Goal: Transaction & Acquisition: Book appointment/travel/reservation

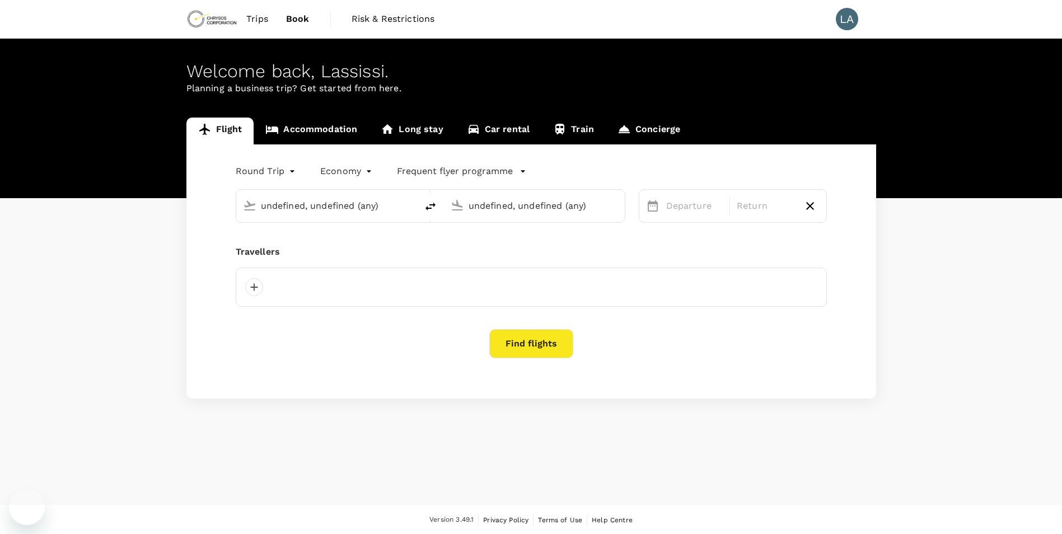
type input "Kotoka Intl (ACC)"
type input "[PERSON_NAME] Int'l (ABJ)"
type input "Kotoka Intl (ACC)"
type input "[PERSON_NAME] Int'l (ABJ)"
type input "Kotoka Intl (ACC)"
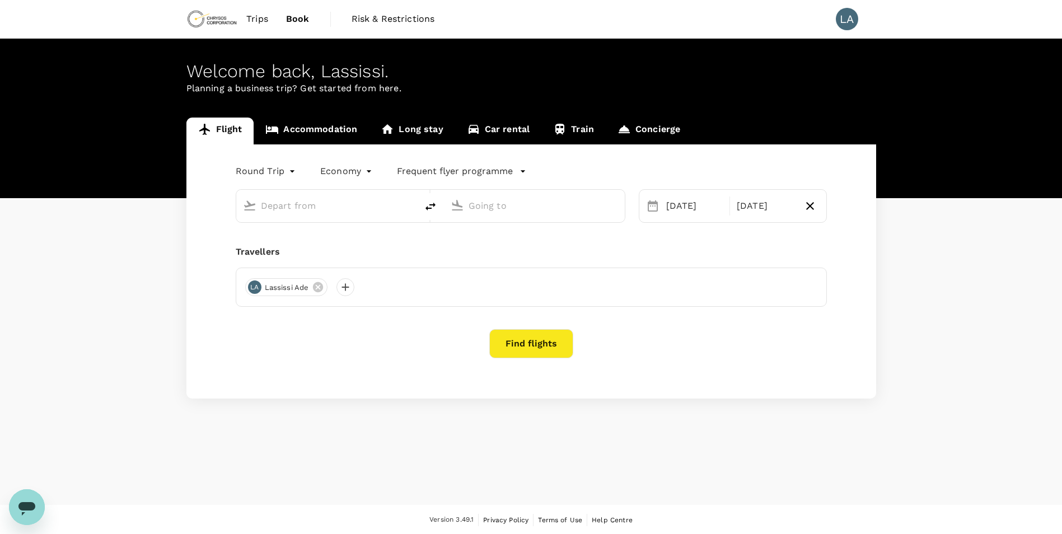
type input "[PERSON_NAME] Int'l (ABJ)"
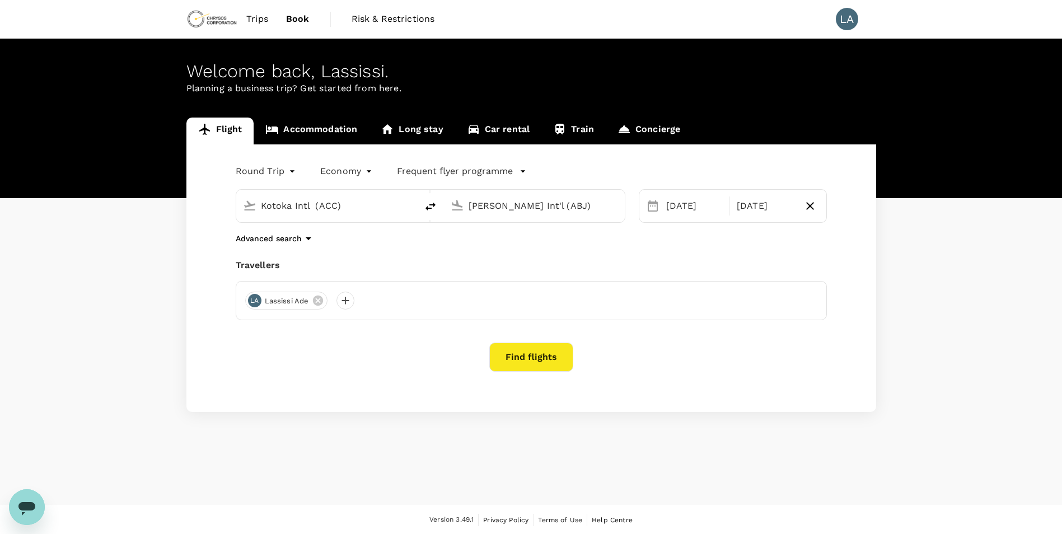
drag, startPoint x: 363, startPoint y: 213, endPoint x: 97, endPoint y: 187, distance: 266.6
click at [94, 187] on div "Flight Accommodation Long stay Car rental Train Concierge Round Trip roundtrip …" at bounding box center [531, 265] width 1062 height 295
click at [557, 208] on input "[PERSON_NAME] Int'l (ABJ)" at bounding box center [535, 205] width 133 height 17
type input "C"
type input "F"
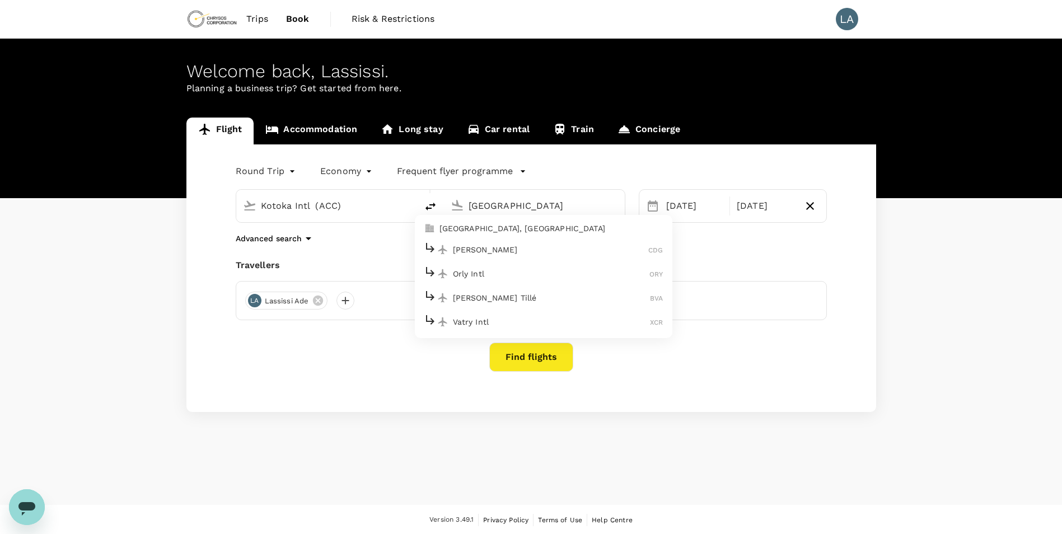
click at [531, 253] on p "[PERSON_NAME]" at bounding box center [551, 249] width 196 height 11
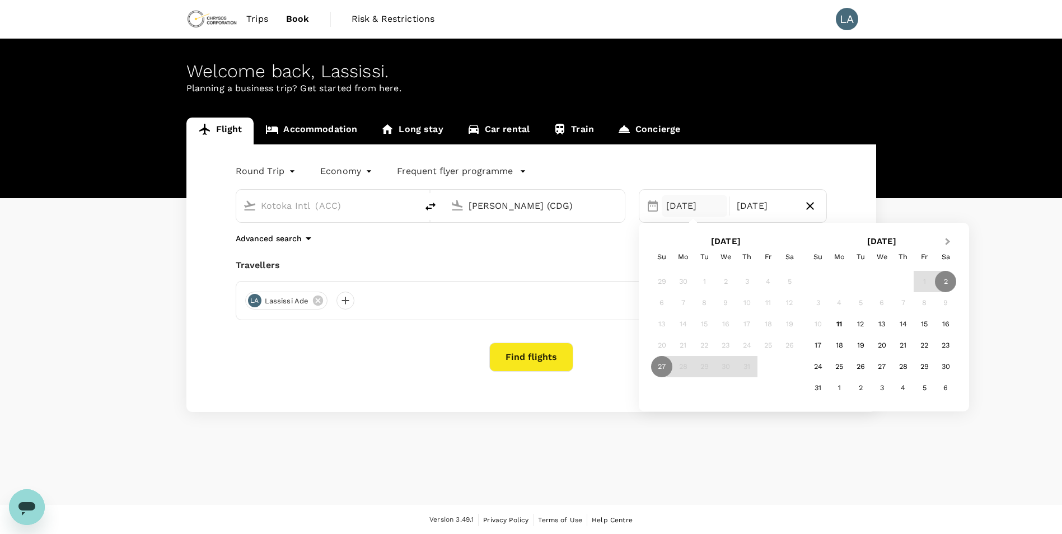
type input "[PERSON_NAME] (CDG)"
click at [950, 244] on button "Next Month" at bounding box center [949, 242] width 18 height 18
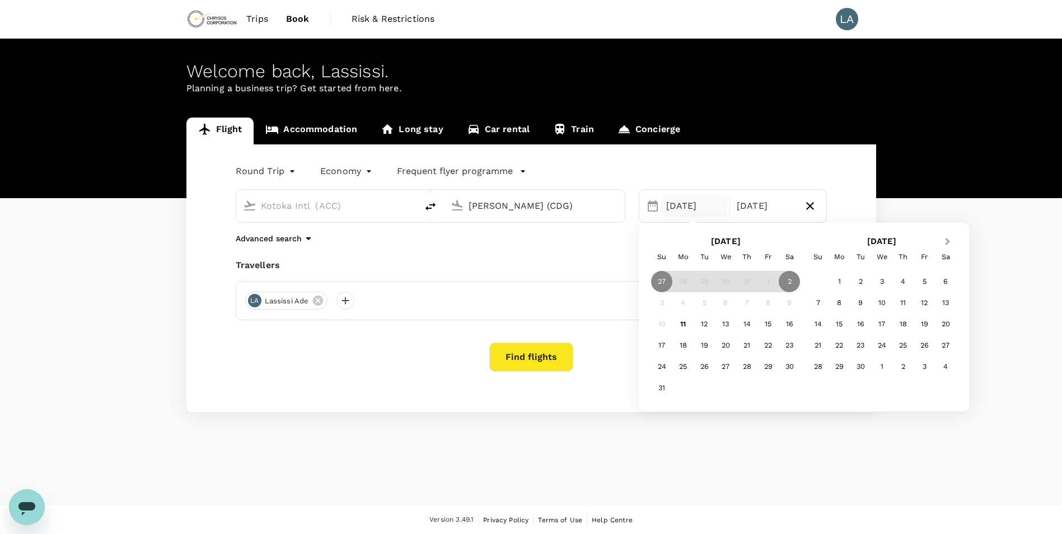
click at [950, 244] on button "Next Month" at bounding box center [949, 242] width 18 height 18
click at [942, 282] on div "4" at bounding box center [945, 281] width 21 height 21
click at [661, 308] on div "5" at bounding box center [661, 302] width 21 height 21
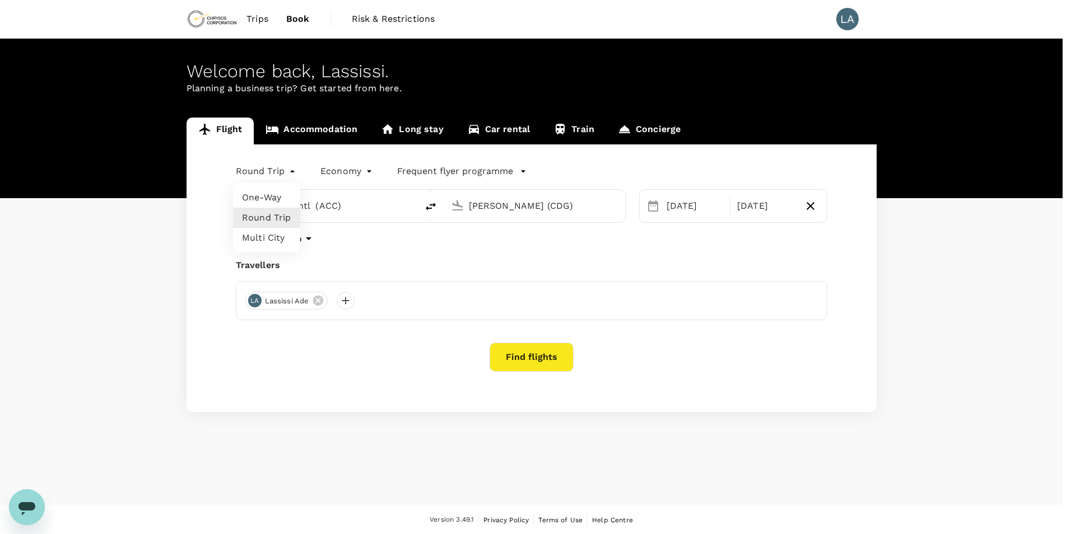
click at [286, 172] on body "Trips Book Risk & Restrictions LA Welcome back , Lassissi . Planning a business…" at bounding box center [535, 267] width 1071 height 535
click at [273, 198] on li "One-Way" at bounding box center [266, 198] width 67 height 20
type input "oneway"
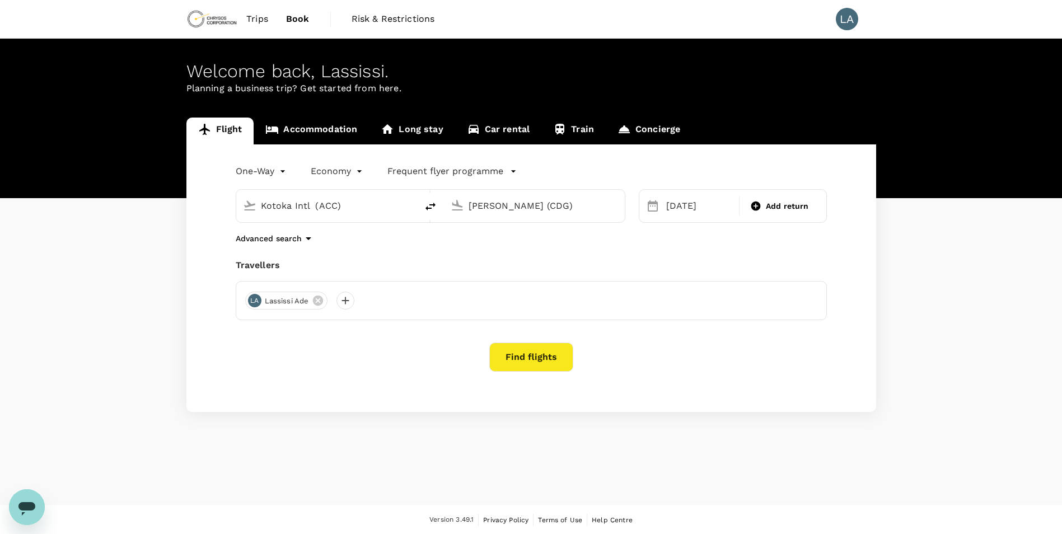
click at [508, 169] on icon "button" at bounding box center [513, 171] width 11 height 11
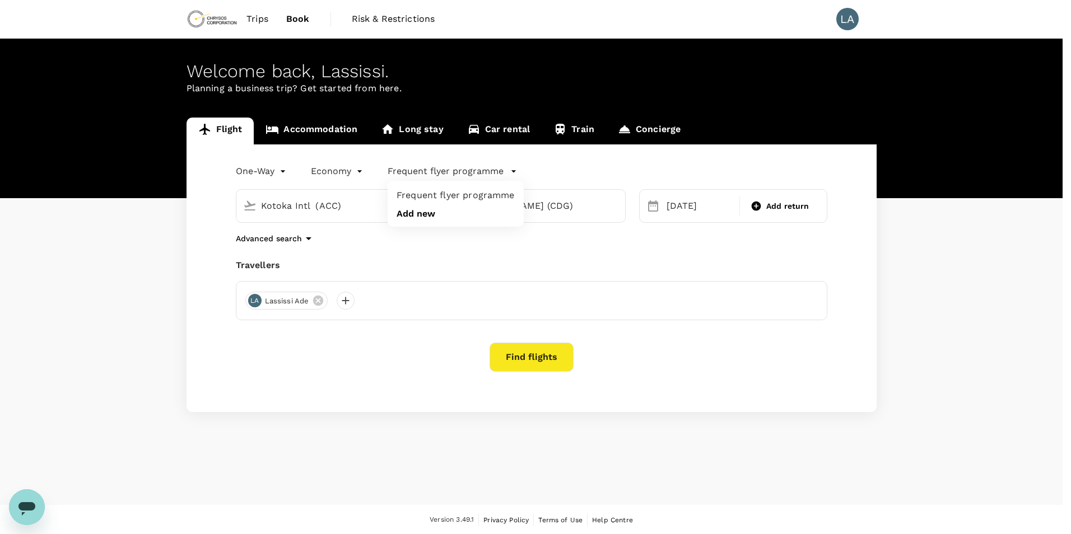
click at [506, 169] on div at bounding box center [535, 267] width 1071 height 534
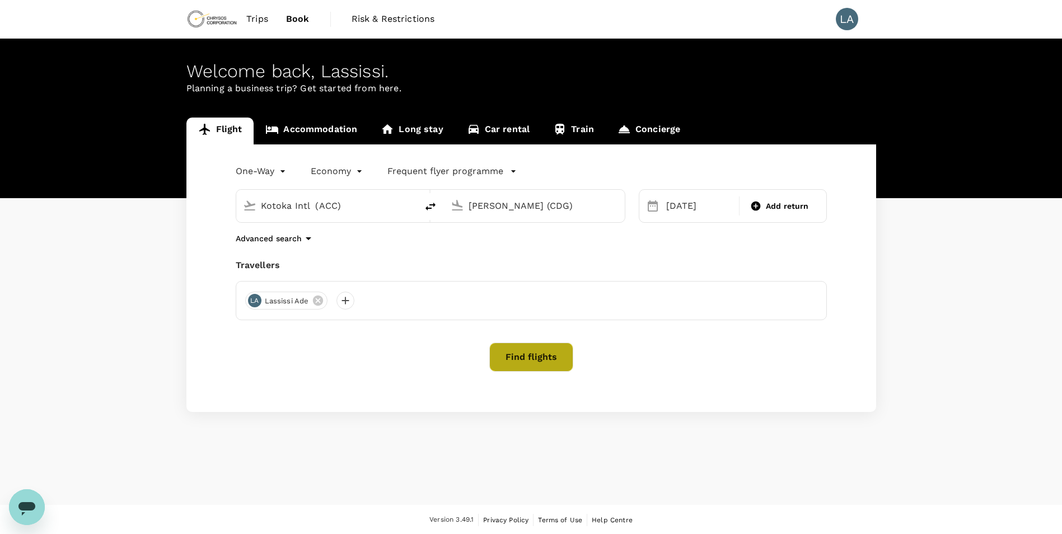
click at [548, 361] on button "Find flights" at bounding box center [531, 357] width 84 height 29
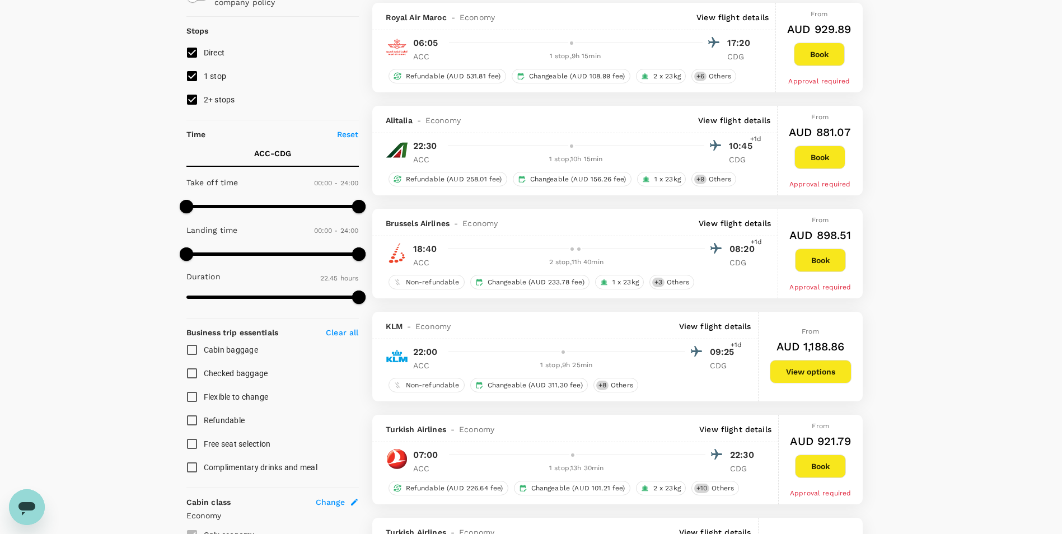
scroll to position [112, 0]
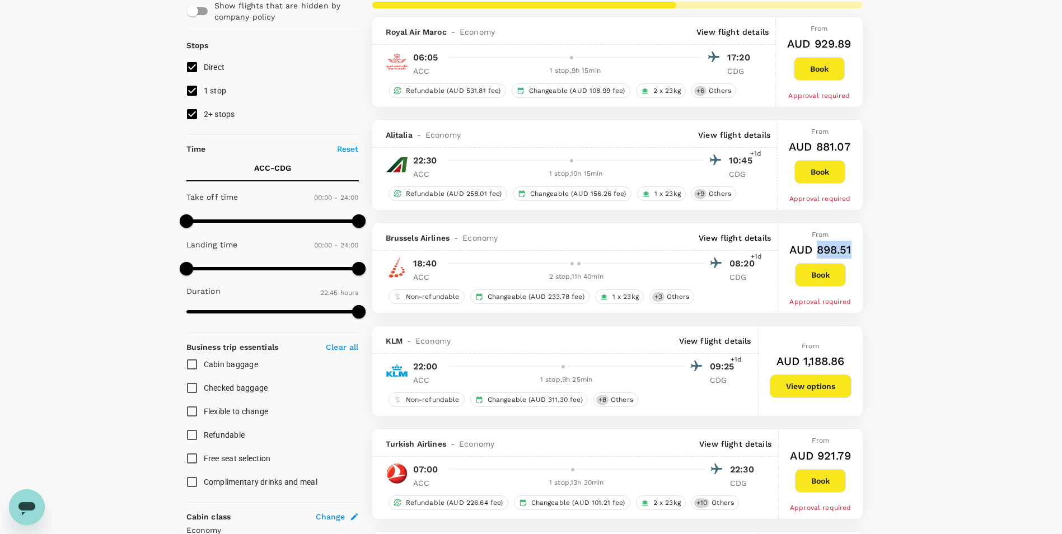
drag, startPoint x: 817, startPoint y: 247, endPoint x: 854, endPoint y: 251, distance: 37.7
click at [854, 251] on div "From AUD 898.51 Book Approval required" at bounding box center [820, 268] width 85 height 90
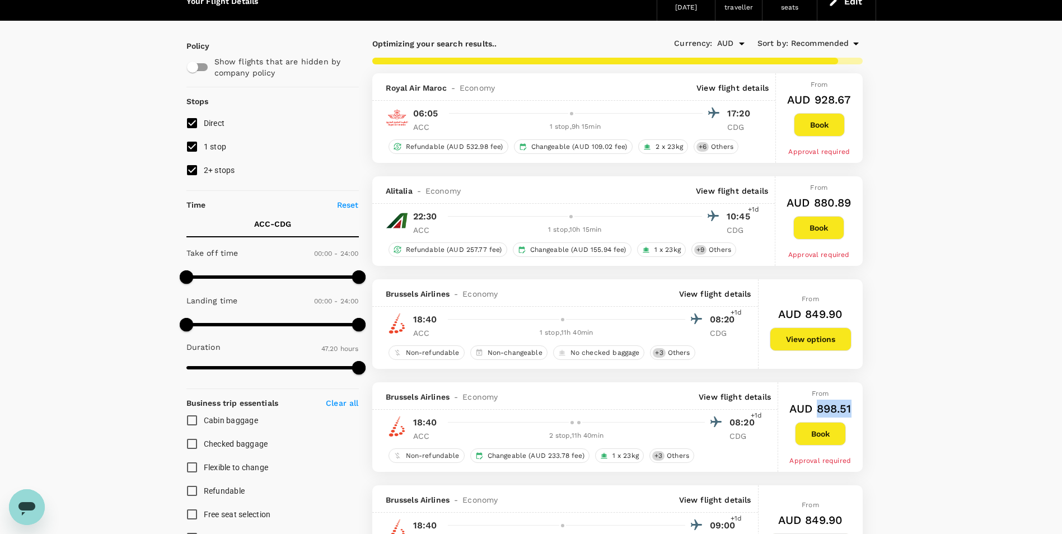
scroll to position [0, 0]
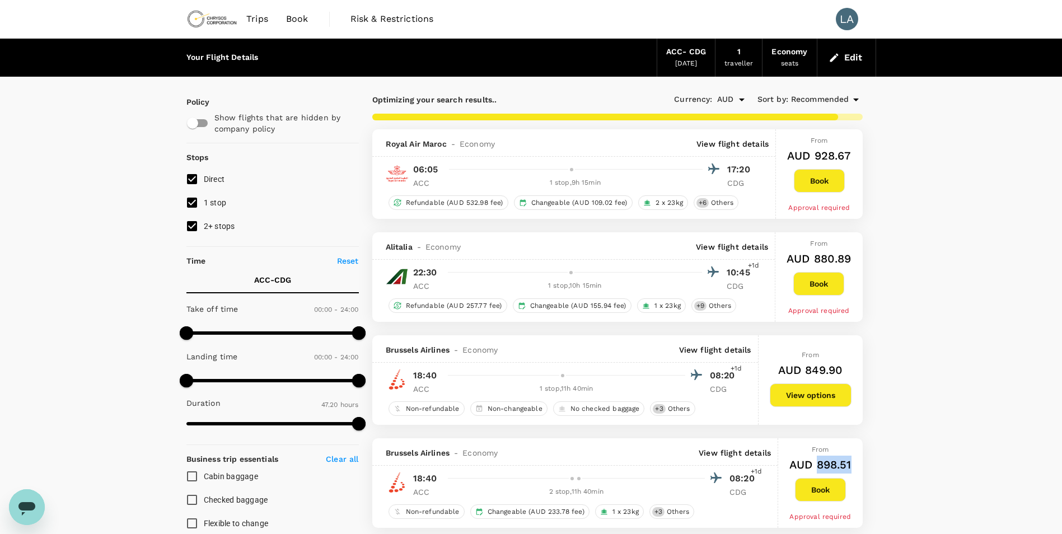
click at [850, 104] on icon at bounding box center [855, 99] width 13 height 13
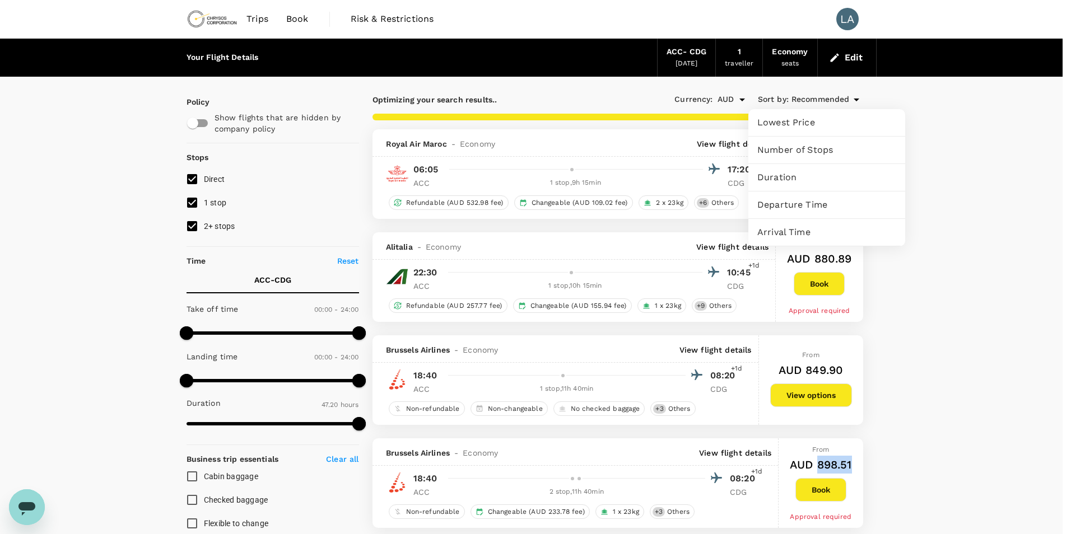
click at [833, 122] on span "Lowest Price" at bounding box center [826, 122] width 139 height 13
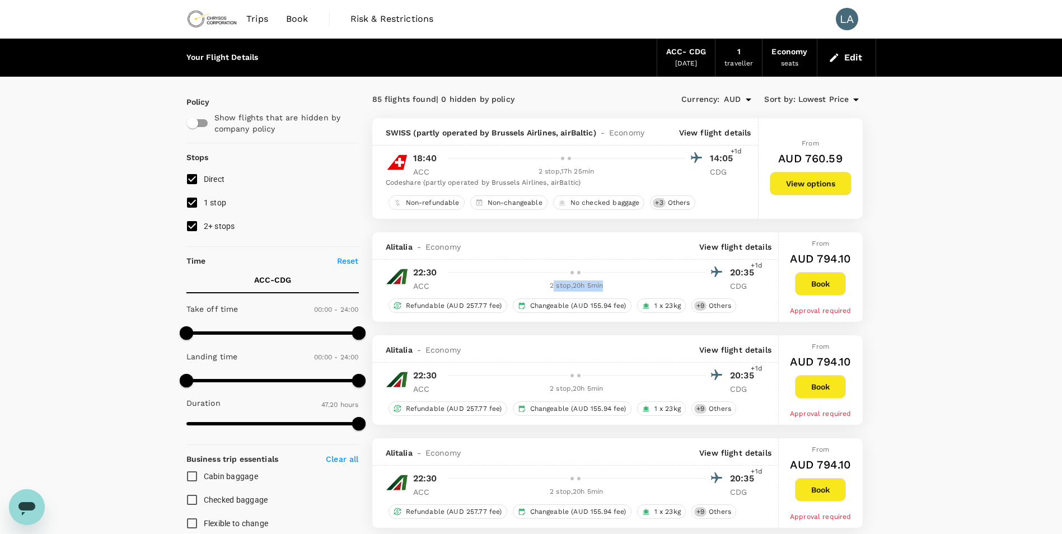
drag, startPoint x: 551, startPoint y: 287, endPoint x: 612, endPoint y: 286, distance: 61.0
click at [612, 286] on div "2 stop , 20h 5min" at bounding box center [577, 286] width 258 height 11
click at [616, 285] on div "2 stop , 20h 5min" at bounding box center [577, 286] width 258 height 11
drag, startPoint x: 616, startPoint y: 285, endPoint x: 558, endPoint y: 284, distance: 58.2
click at [558, 284] on div "2 stop , 20h 5min" at bounding box center [577, 286] width 258 height 11
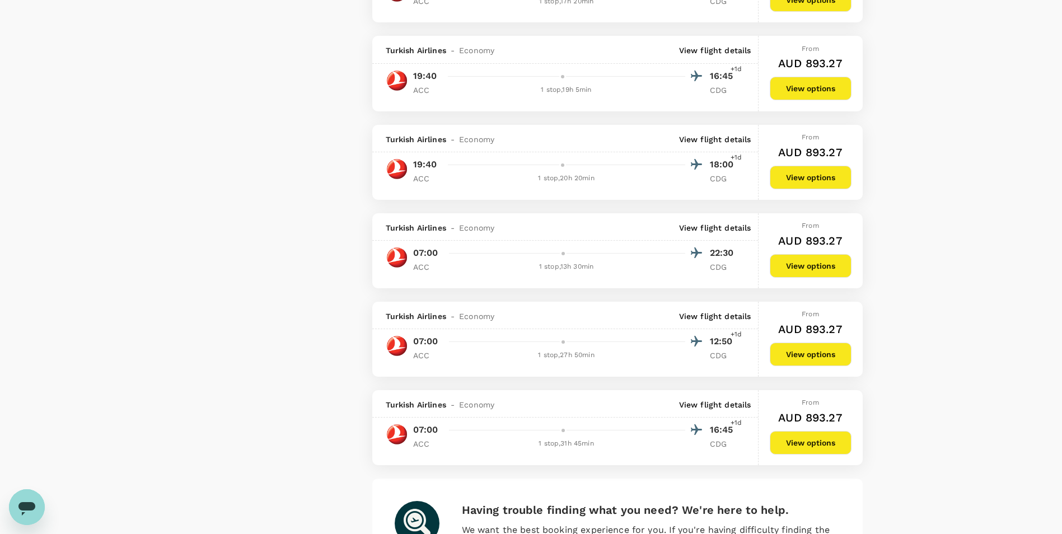
scroll to position [1624, 0]
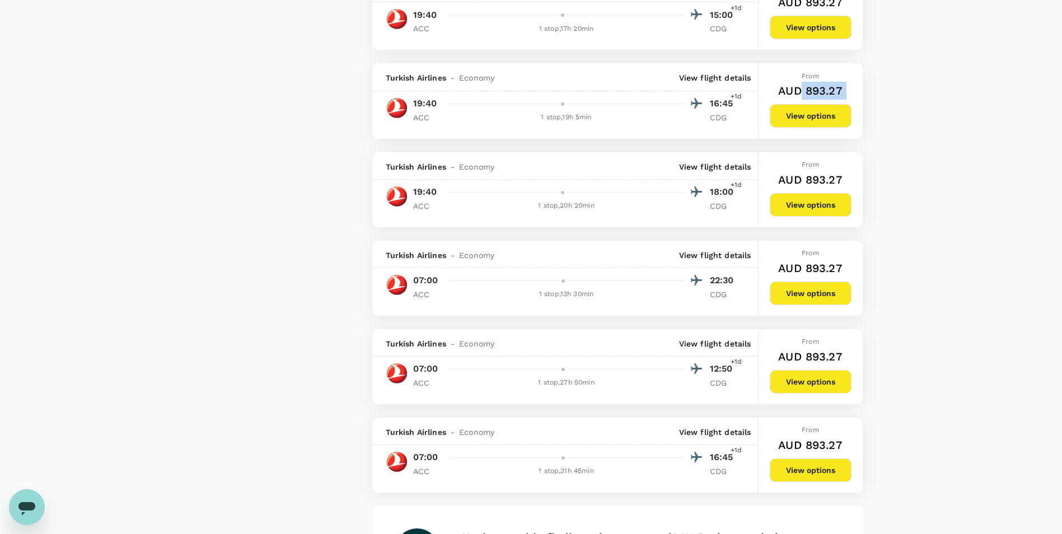
drag, startPoint x: 802, startPoint y: 89, endPoint x: 914, endPoint y: 88, distance: 112.0
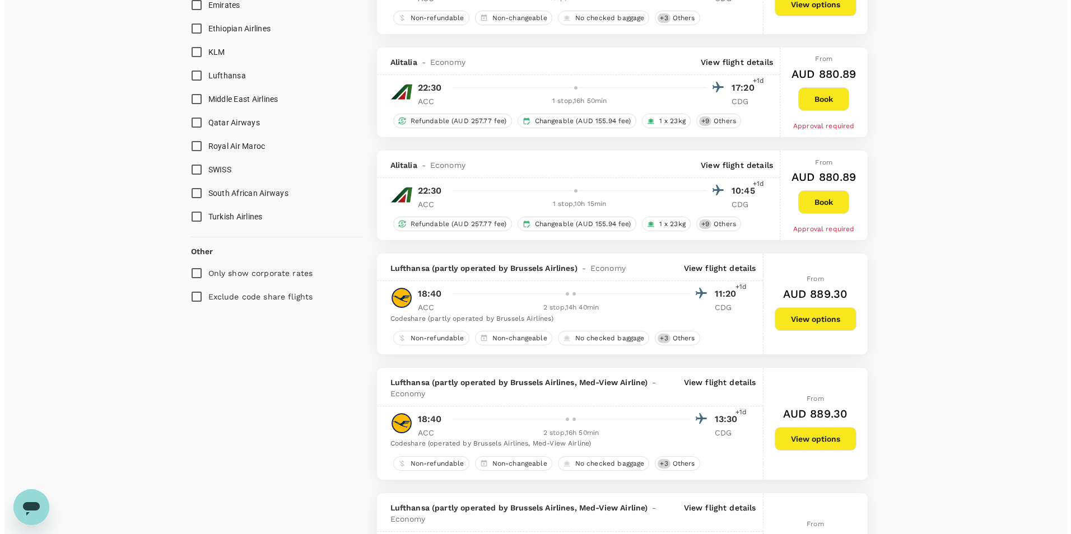
scroll to position [747, 0]
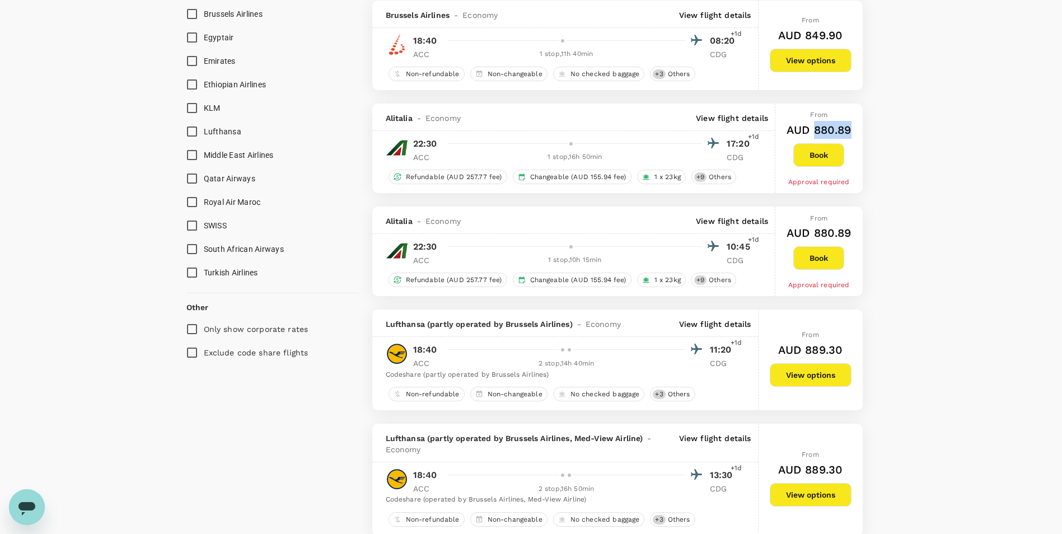
drag, startPoint x: 812, startPoint y: 127, endPoint x: 876, endPoint y: 126, distance: 63.8
click at [876, 126] on div "Policy Show flights that are hidden by company policy Stops Direct 1 stop 2+ st…" at bounding box center [531, 440] width 717 height 2220
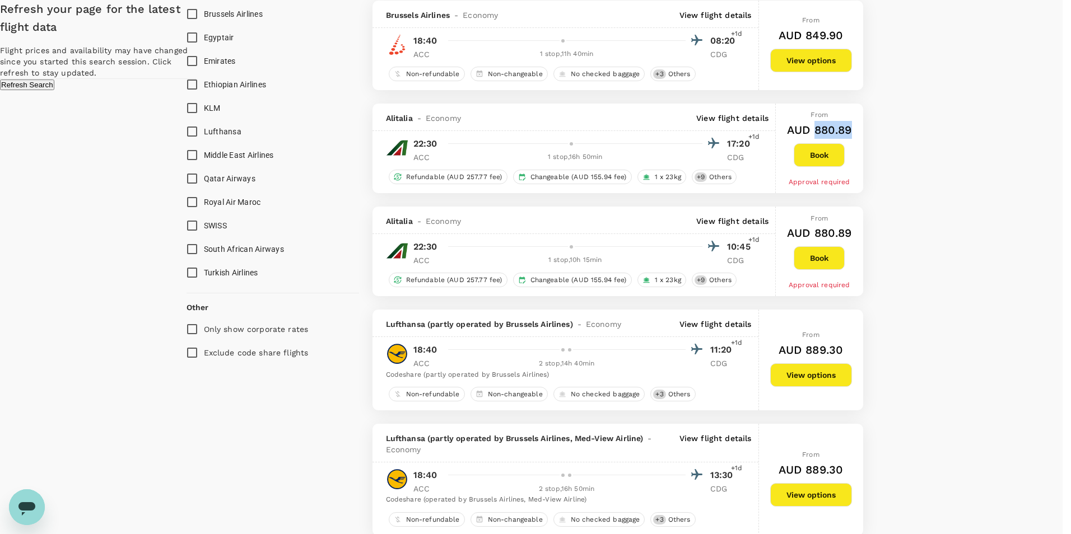
click at [54, 90] on button "Refresh Search" at bounding box center [27, 85] width 54 height 11
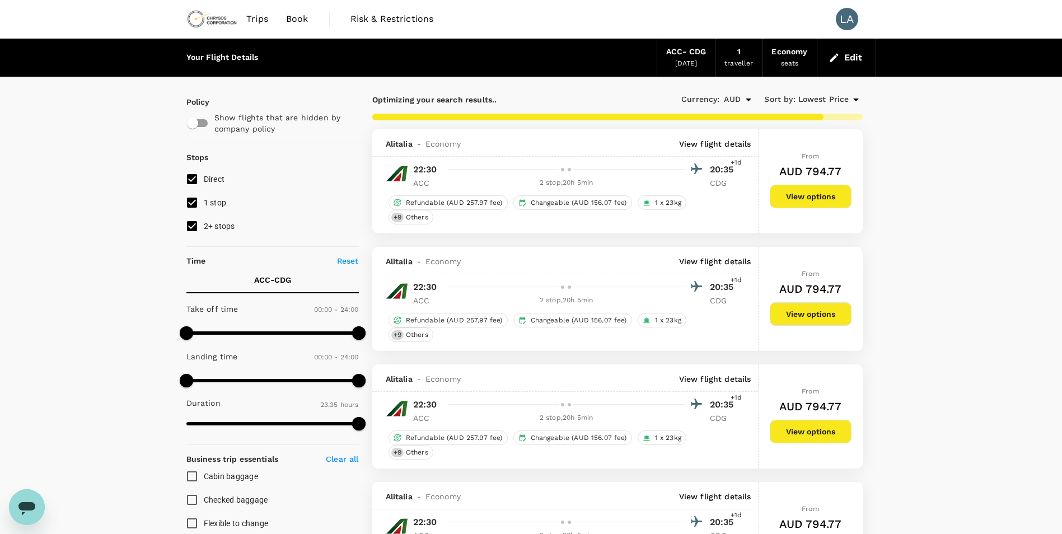
type input "2840"
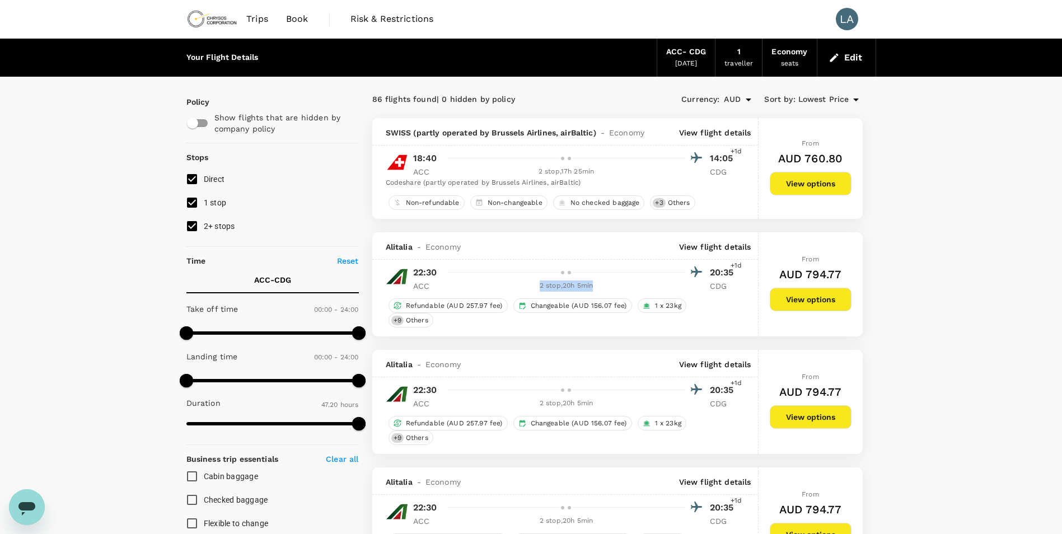
drag, startPoint x: 537, startPoint y: 284, endPoint x: 644, endPoint y: 289, distance: 106.5
click at [644, 289] on div "2 stop , 20h 5min" at bounding box center [566, 286] width 237 height 11
drag, startPoint x: 493, startPoint y: 130, endPoint x: 560, endPoint y: 135, distance: 67.3
click at [560, 135] on span "SWISS (partly operated by Brussels Airlines, airBaltic)" at bounding box center [491, 132] width 211 height 11
click at [519, 238] on div "Alitalia - Economy View flight details" at bounding box center [565, 245] width 386 height 27
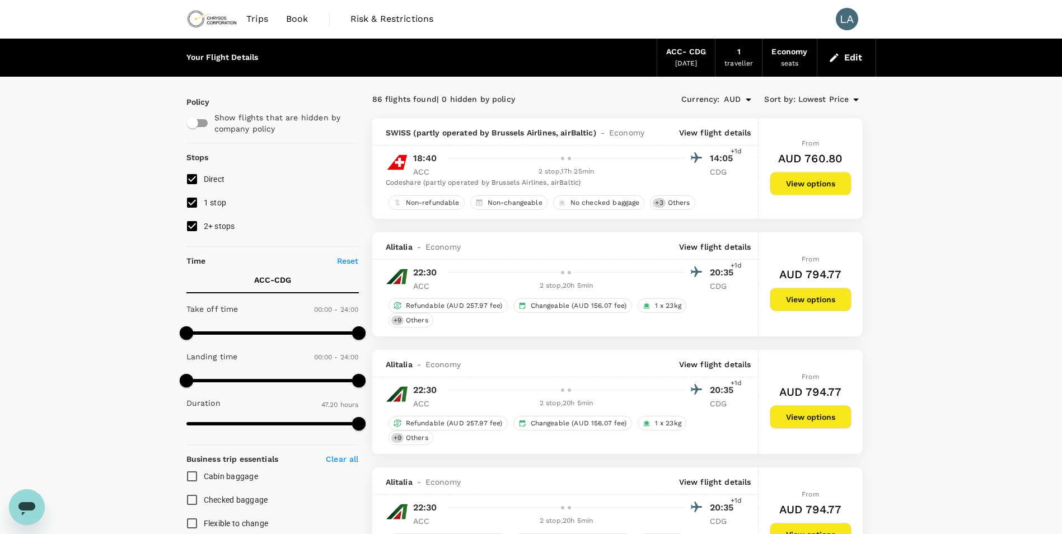
click at [685, 19] on div "Trips Book Risk & Restrictions LA" at bounding box center [531, 19] width 690 height 38
